Goal: Task Accomplishment & Management: Use online tool/utility

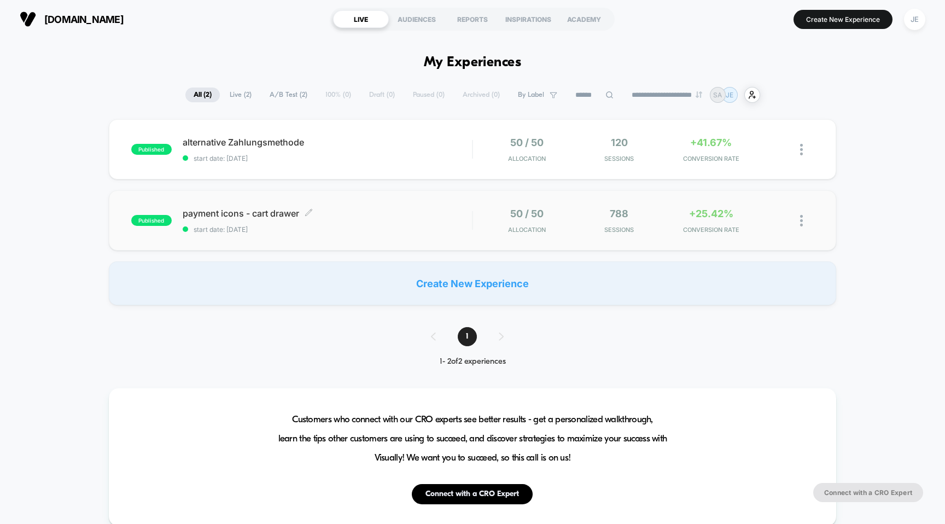
click at [339, 210] on span "payment icons - cart drawer Click to edit experience details" at bounding box center [328, 213] width 290 height 11
